Goal: Information Seeking & Learning: Understand process/instructions

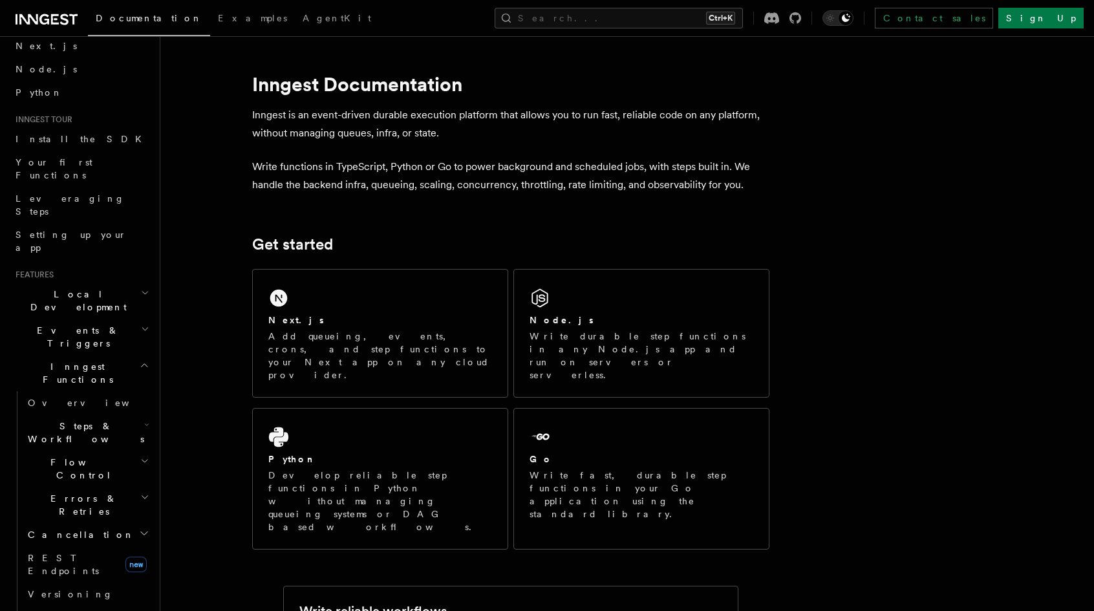
scroll to position [65, 0]
click at [132, 409] on h2 "Steps & Workflows" at bounding box center [87, 427] width 129 height 36
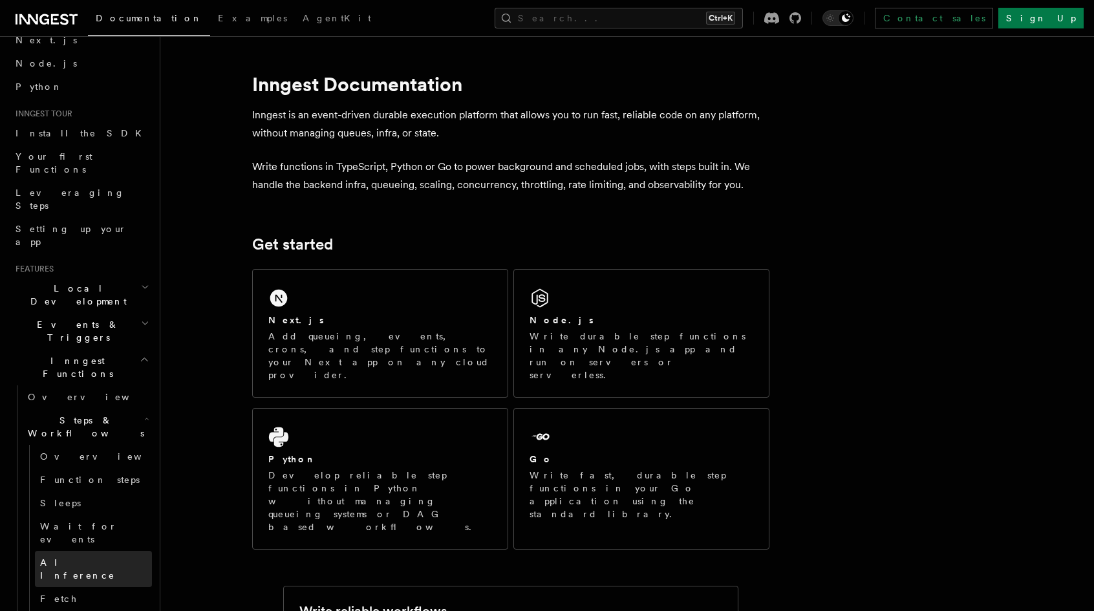
click at [78, 557] on span "AI Inference" at bounding box center [77, 568] width 75 height 23
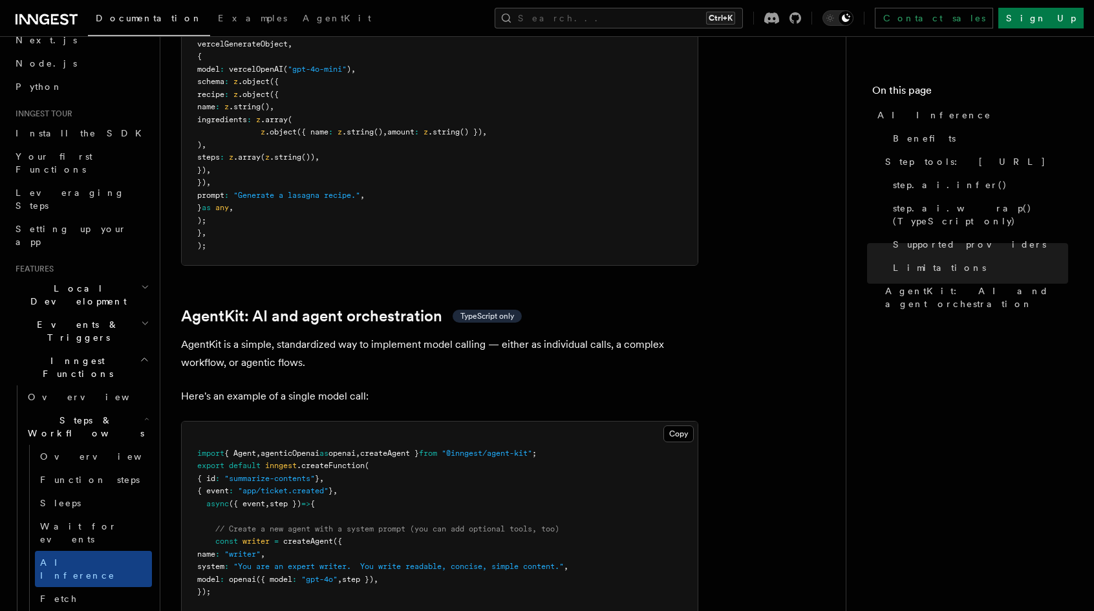
scroll to position [3556, 0]
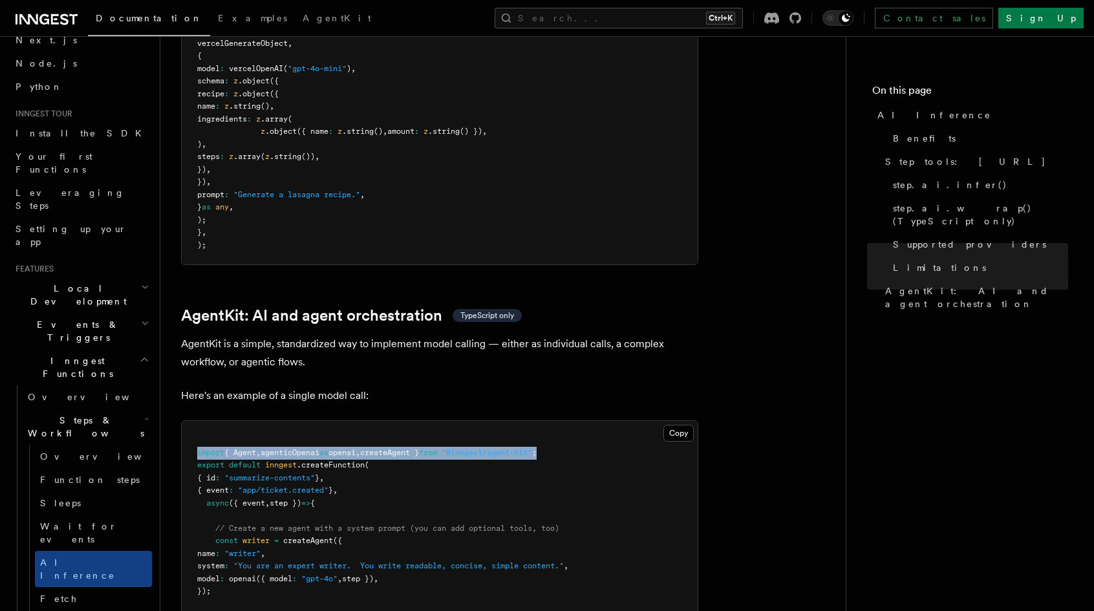
drag, startPoint x: 583, startPoint y: 398, endPoint x: 177, endPoint y: 396, distance: 406.1
copy span "import { Agent , agenticOpenai as openai , createAgent } from "@inngest/agent-k…"
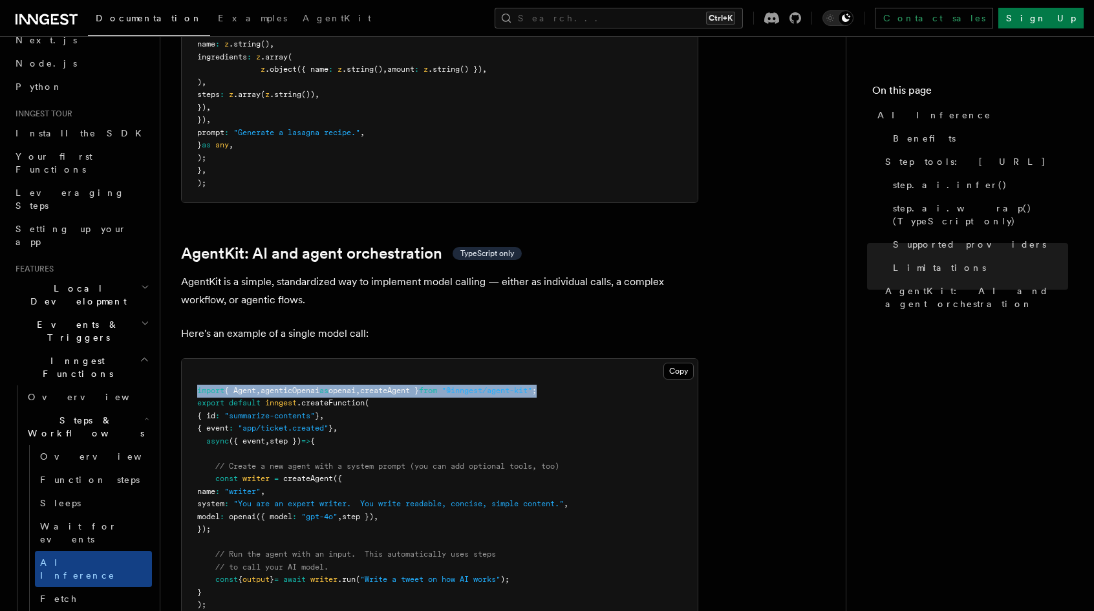
scroll to position [3621, 0]
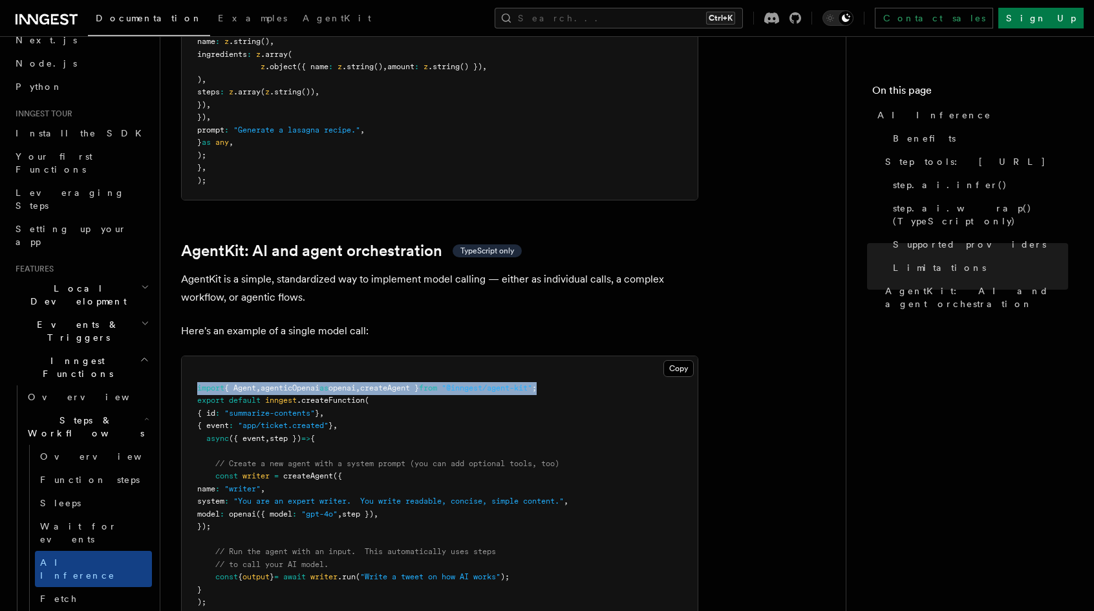
drag, startPoint x: 292, startPoint y: 472, endPoint x: 204, endPoint y: 418, distance: 103.4
click at [204, 418] on pre "import { Agent , agenticOpenai as openai , createAgent } from "@inngest/agent-k…" at bounding box center [440, 495] width 516 height 278
copy code "const writer = createAgent ({ name : "writer" , system : "You are an expert wri…"
